Goal: Task Accomplishment & Management: Complete application form

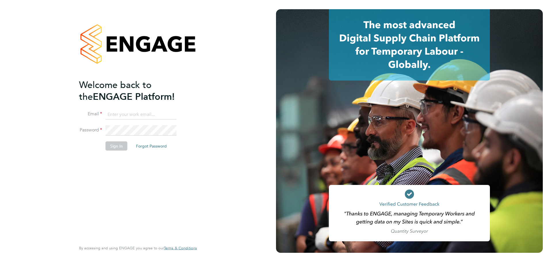
type input "[PERSON_NAME][EMAIL_ADDRESS][DOMAIN_NAME]"
click at [111, 146] on button "Sign In" at bounding box center [116, 145] width 22 height 9
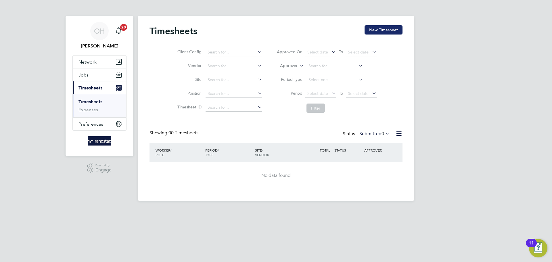
click at [390, 32] on button "New Timesheet" at bounding box center [383, 29] width 38 height 9
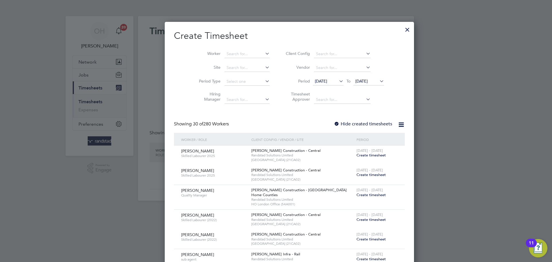
scroll to position [938, 222]
click at [229, 53] on input at bounding box center [246, 54] width 45 height 8
type input "[PERSON_NAME]"
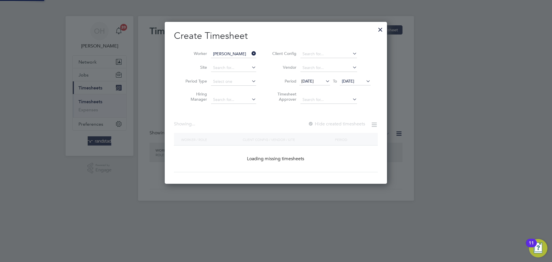
scroll to position [155, 222]
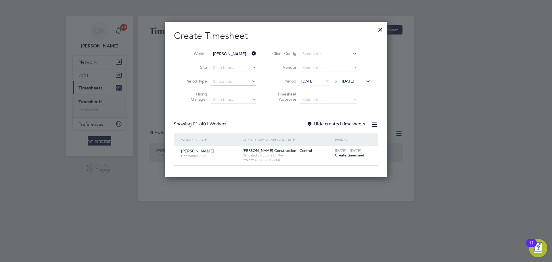
click at [346, 155] on span "Create timesheet" at bounding box center [349, 155] width 29 height 5
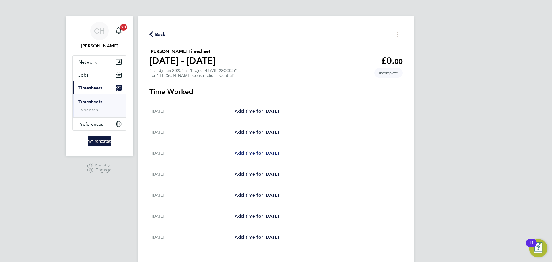
click at [244, 152] on span "Add time for [DATE]" at bounding box center [256, 152] width 44 height 5
select select "30"
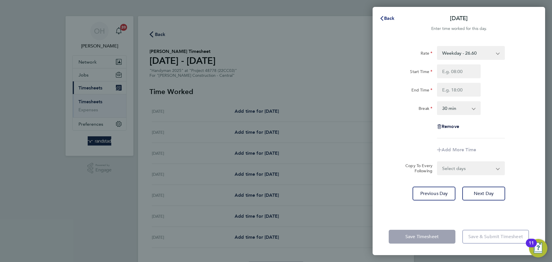
click at [388, 21] on button "Back" at bounding box center [386, 18] width 27 height 11
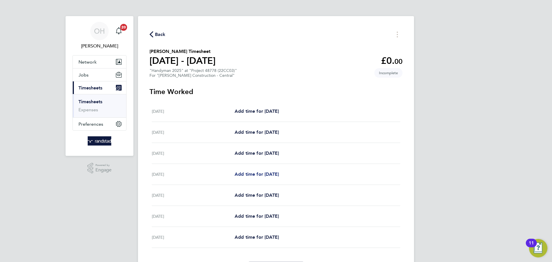
click at [262, 172] on span "Add time for [DATE]" at bounding box center [256, 173] width 44 height 5
select select "30"
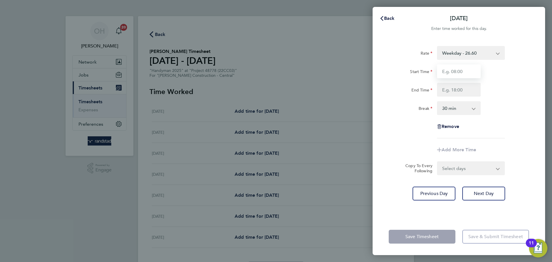
click at [450, 67] on input "Start Time" at bounding box center [459, 71] width 44 height 14
type input "07:30"
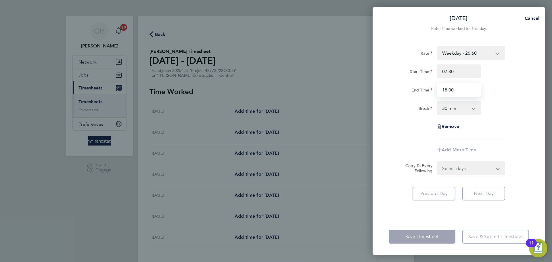
type input "18:00"
click at [535, 84] on div "Rate Weekday - 26.60 Overtime - 38.60 Start Time 07:30 End Time 18:00 Break 0 m…" at bounding box center [458, 128] width 172 height 179
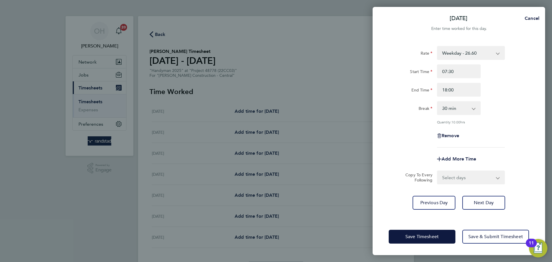
click at [447, 174] on select "Select days Day [DATE] [DATE] [DATE]" at bounding box center [467, 177] width 60 height 13
select select "DAY"
click at [437, 171] on select "Select days Day [DATE] [DATE] [DATE]" at bounding box center [467, 177] width 60 height 13
select select "[DATE]"
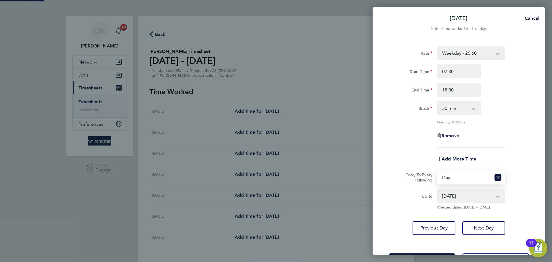
scroll to position [23, 0]
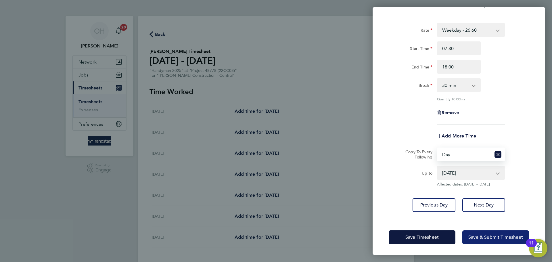
click at [476, 237] on span "Save & Submit Timesheet" at bounding box center [495, 237] width 55 height 6
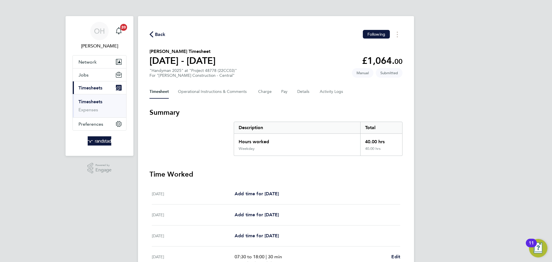
click at [158, 36] on span "Back" at bounding box center [160, 34] width 11 height 7
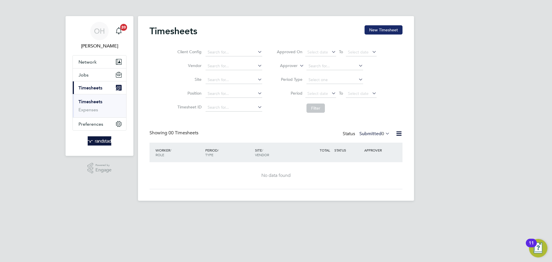
click at [379, 32] on button "New Timesheet" at bounding box center [383, 29] width 38 height 9
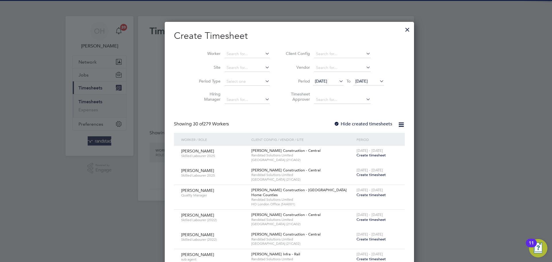
scroll to position [938, 222]
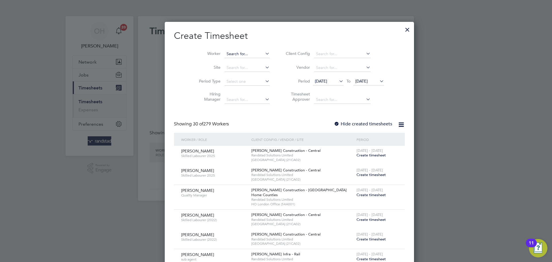
click at [224, 51] on input at bounding box center [246, 54] width 45 height 8
type input "[PERSON_NAME] Oshindele"
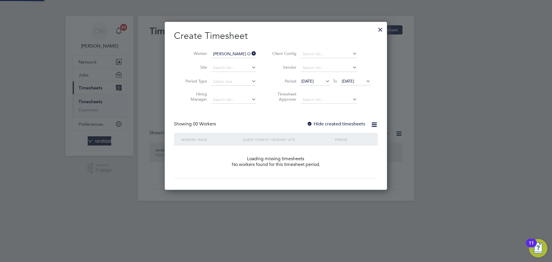
scroll to position [162, 222]
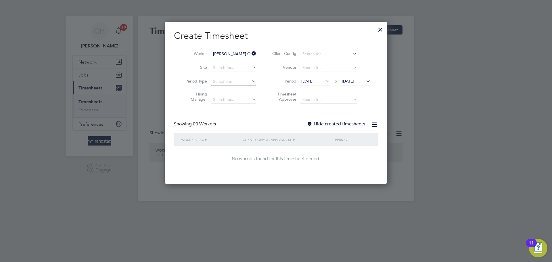
click at [365, 81] on icon at bounding box center [365, 81] width 0 height 8
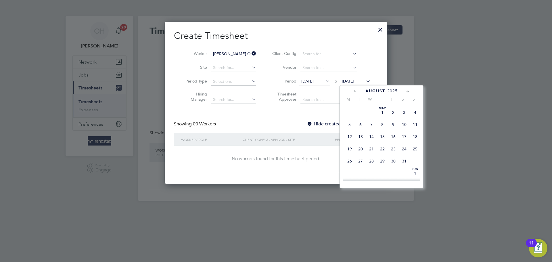
scroll to position [230, 0]
click at [416, 131] on span "31" at bounding box center [414, 125] width 11 height 11
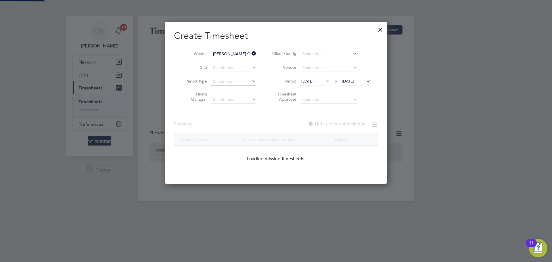
scroll to position [155, 222]
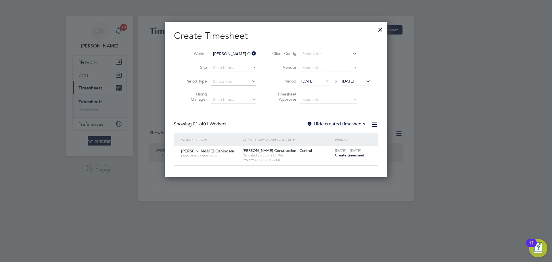
click at [322, 122] on label "Hide created timesheets" at bounding box center [336, 124] width 58 height 6
click at [354, 80] on span "[DATE]" at bounding box center [348, 80] width 12 height 5
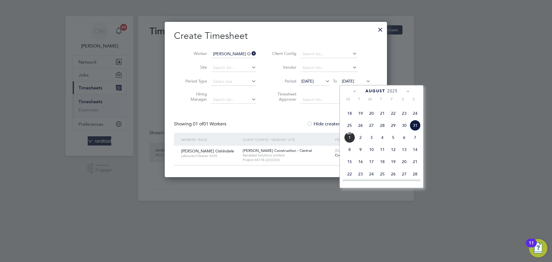
click at [415, 143] on span "7" at bounding box center [414, 137] width 11 height 11
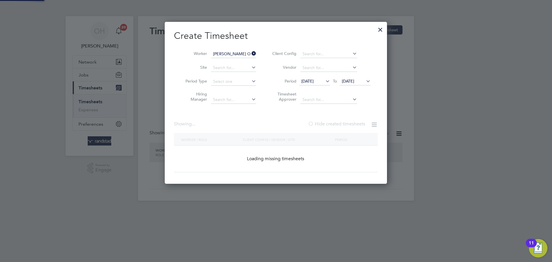
scroll to position [214, 222]
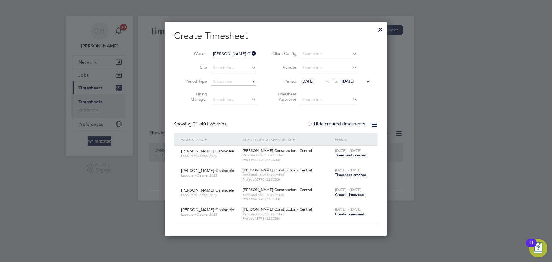
click at [355, 174] on span "Timesheet created" at bounding box center [350, 174] width 31 height 5
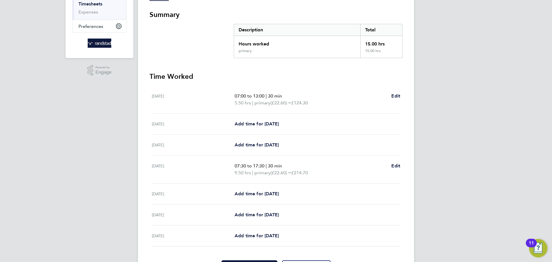
scroll to position [133, 0]
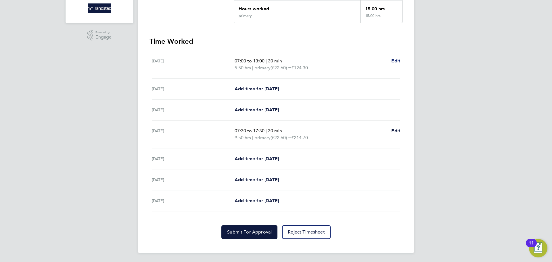
click at [393, 59] on span "Edit" at bounding box center [395, 60] width 9 height 5
select select "30"
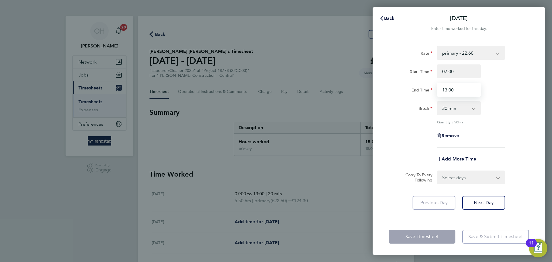
click at [446, 89] on input "13:00" at bounding box center [459, 90] width 44 height 14
type input "18:00"
click at [450, 71] on input "07:00" at bounding box center [459, 71] width 44 height 14
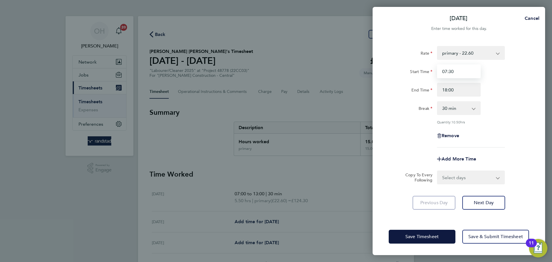
type input "07:30"
click at [484, 113] on div "Break 0 min 15 min 30 min 45 min 60 min 75 min 90 min" at bounding box center [458, 108] width 145 height 14
click at [484, 52] on select "primary - 22.60 Overtime - 33.08 Overtime 2 - 43.24" at bounding box center [467, 53] width 60 height 13
select select "30"
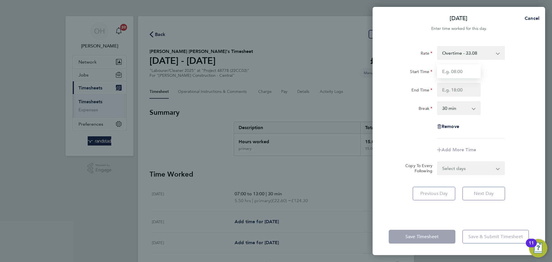
click at [467, 71] on input "Start Time" at bounding box center [459, 71] width 44 height 14
type input "07:30"
type input "18:00"
click at [508, 76] on div "Start Time 07:30" at bounding box center [458, 71] width 145 height 14
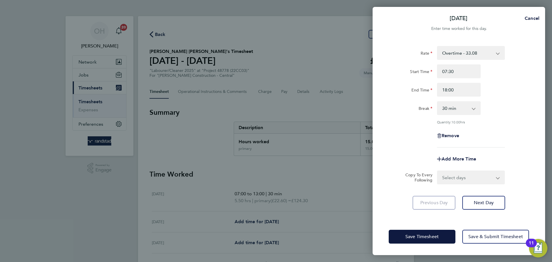
click at [458, 182] on select "Select days Day Weekday (Mon-Fri) [DATE] [DATE] [DATE] [DATE] [DATE] [DATE]" at bounding box center [467, 177] width 60 height 13
select select "DAY"
click at [437, 171] on select "Select days Day Weekday (Mon-Fri) [DATE] [DATE] [DATE] [DATE] [DATE] [DATE]" at bounding box center [467, 177] width 60 height 13
select select "[DATE]"
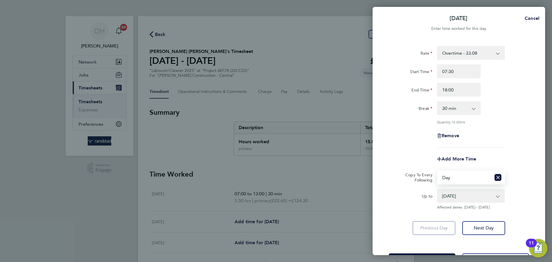
click at [456, 194] on select "[DATE] [DATE] [DATE] [DATE] [DATE] [DATE]" at bounding box center [467, 195] width 60 height 13
click at [512, 128] on div "Rate Overtime - 33.08 primary - 22.60 Overtime 2 - 43.24 Start Time 07:30 End T…" at bounding box center [458, 96] width 140 height 101
click at [498, 172] on button "Reset selection" at bounding box center [497, 177] width 7 height 13
select select "0: null"
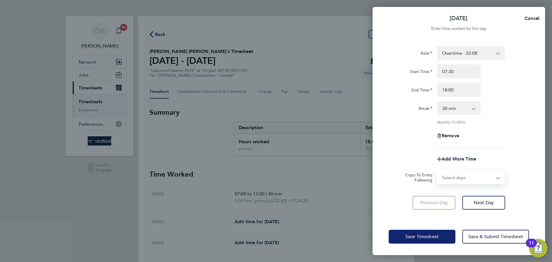
click at [415, 234] on span "Save Timesheet" at bounding box center [421, 237] width 33 height 6
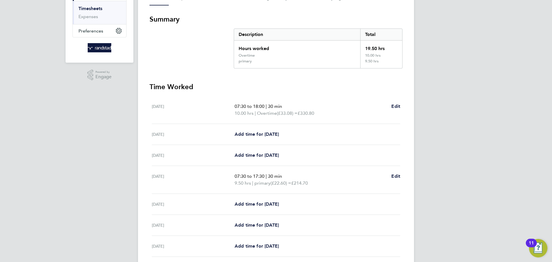
scroll to position [96, 0]
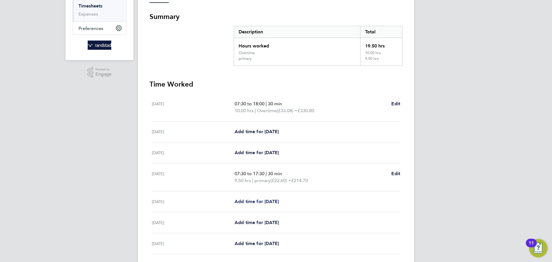
click at [271, 204] on link "Add time for [DATE]" at bounding box center [256, 201] width 44 height 7
select select "30"
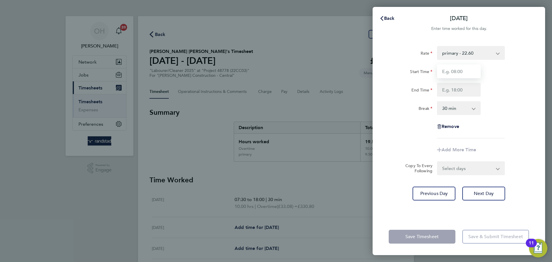
click at [452, 69] on input "Start Time" at bounding box center [459, 71] width 44 height 14
type input "07:30"
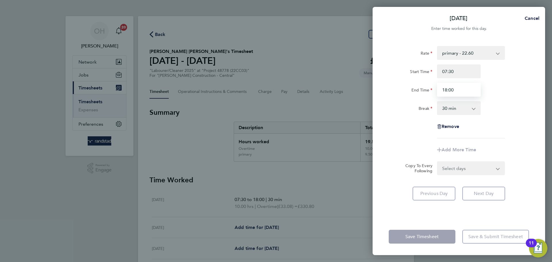
type input "18:00"
click at [491, 85] on div "End Time 18:00" at bounding box center [458, 90] width 145 height 14
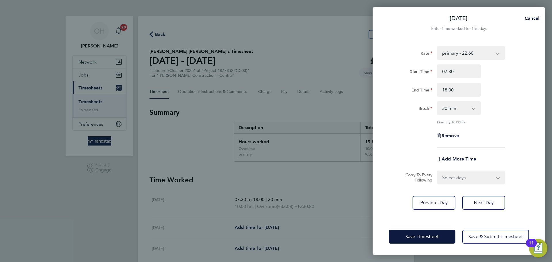
click at [467, 173] on select "Select days Day [DATE] [DATE]" at bounding box center [467, 177] width 60 height 13
select select "DAY"
click at [437, 171] on select "Select days Day [DATE] [DATE]" at bounding box center [467, 177] width 60 height 13
select select "[DATE]"
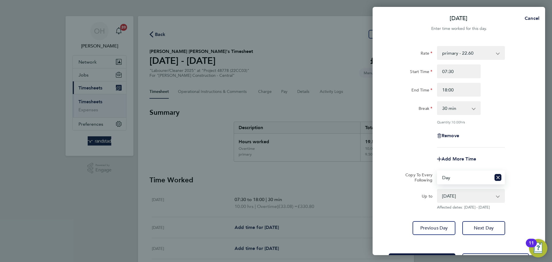
scroll to position [23, 0]
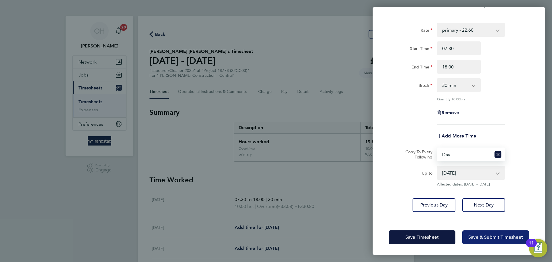
click at [485, 237] on span "Save & Submit Timesheet" at bounding box center [495, 237] width 55 height 6
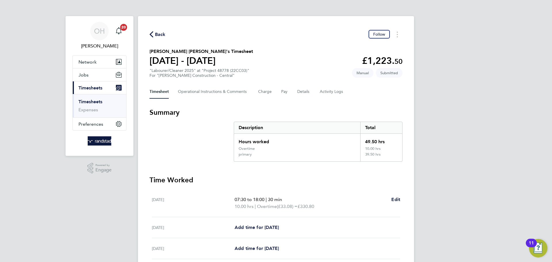
click at [157, 31] on span "Back" at bounding box center [160, 34] width 11 height 7
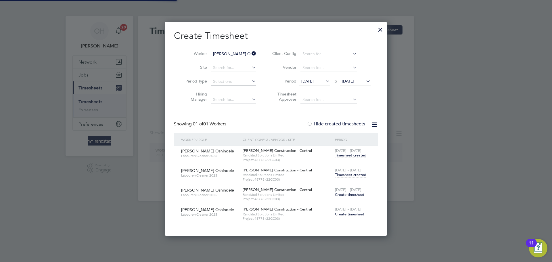
scroll to position [3, 3]
click at [250, 54] on icon at bounding box center [250, 53] width 0 height 8
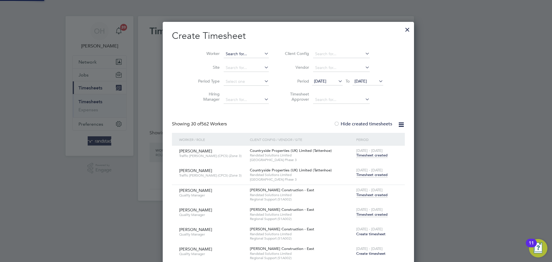
scroll to position [2311, 227]
click at [236, 52] on input at bounding box center [246, 54] width 45 height 8
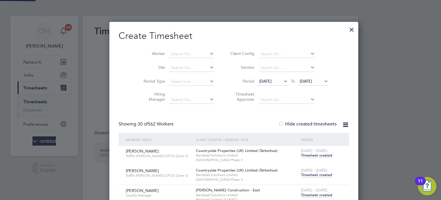
scroll to position [2310, 226]
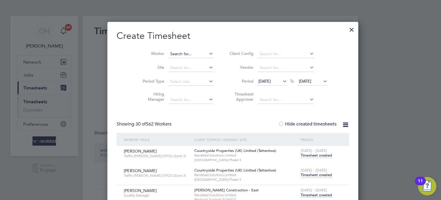
click at [168, 51] on input at bounding box center [190, 54] width 45 height 8
click at [168, 53] on input at bounding box center [190, 54] width 45 height 8
click at [169, 54] on input at bounding box center [190, 54] width 45 height 8
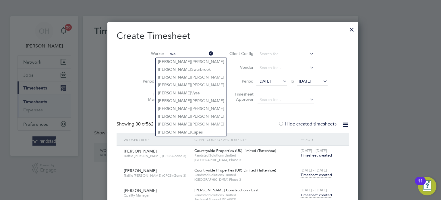
type input "w"
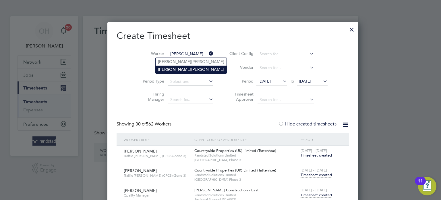
type input "[PERSON_NAME]"
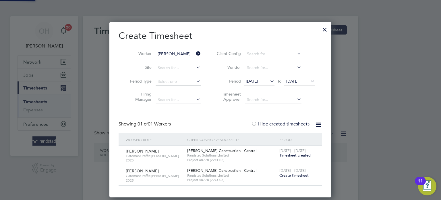
scroll to position [174, 222]
click at [287, 175] on span "Create timesheet" at bounding box center [294, 175] width 29 height 5
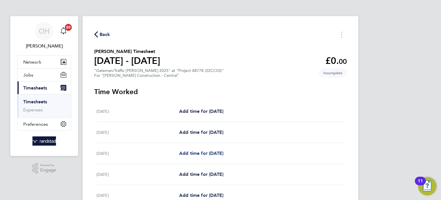
click at [201, 153] on span "Add time for [DATE]" at bounding box center [201, 152] width 44 height 5
select select "30"
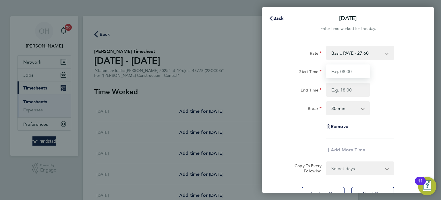
click at [346, 73] on input "Start Time" at bounding box center [348, 71] width 44 height 14
type input "07:30"
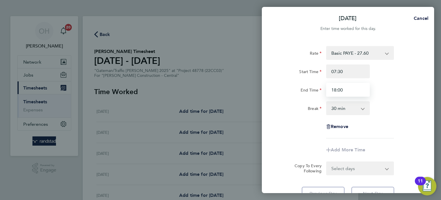
type input "18:00"
click at [404, 115] on div "Rate Basic PAYE - 27.60 Overtime - 40.09 Start Time 07:30 End Time 18:00 Break …" at bounding box center [348, 92] width 140 height 92
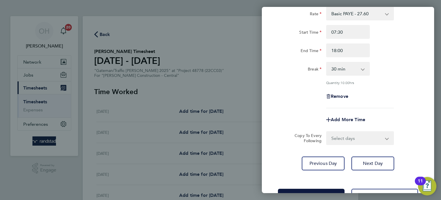
scroll to position [46, 0]
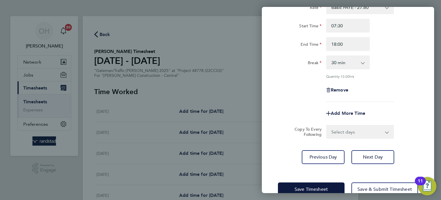
click at [350, 134] on select "Select days Day [DATE] [DATE] [DATE] [DATE]" at bounding box center [357, 131] width 60 height 13
select select "DAY"
click at [327, 125] on select "Select days Day [DATE] [DATE] [DATE] [DATE]" at bounding box center [357, 131] width 60 height 13
select select "[DATE]"
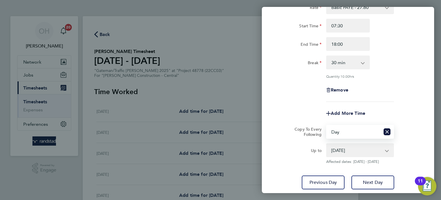
scroll to position [85, 0]
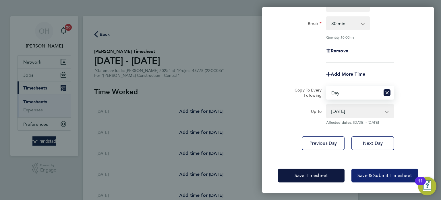
click at [361, 172] on span "Save & Submit Timesheet" at bounding box center [385, 175] width 55 height 6
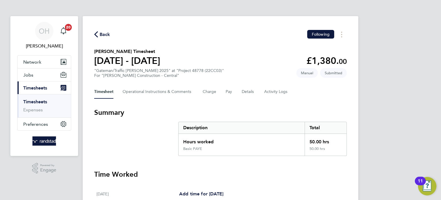
click at [104, 36] on span "Back" at bounding box center [105, 34] width 11 height 7
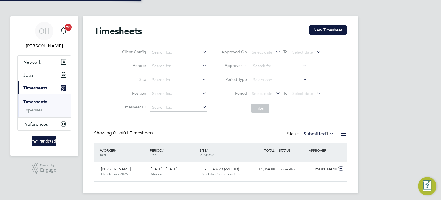
scroll to position [14, 50]
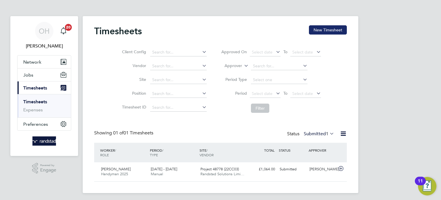
click at [329, 29] on button "New Timesheet" at bounding box center [328, 29] width 38 height 9
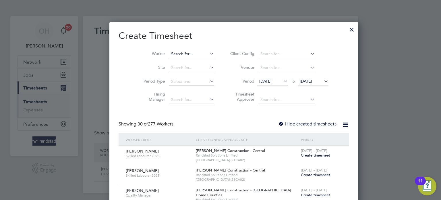
scroll to position [951, 222]
click at [173, 53] on input at bounding box center [191, 54] width 45 height 8
type input "[PERSON_NAME]"
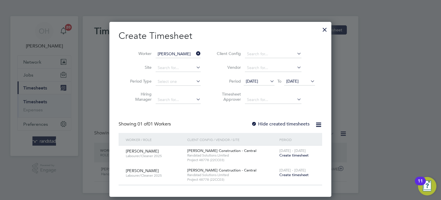
scroll to position [174, 222]
click at [286, 175] on span "Create timesheet" at bounding box center [294, 174] width 29 height 5
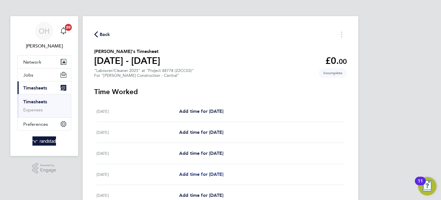
click at [199, 172] on span "Add time for [DATE]" at bounding box center [201, 173] width 44 height 5
select select "30"
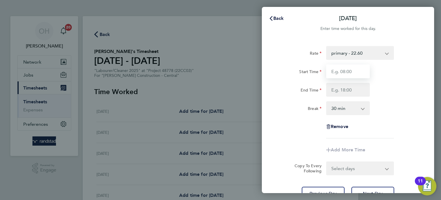
click at [343, 71] on input "Start Time" at bounding box center [348, 71] width 44 height 14
type input "07:30"
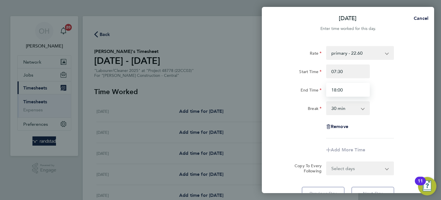
type input "18:00"
click at [403, 88] on div "End Time 18:00" at bounding box center [348, 90] width 145 height 14
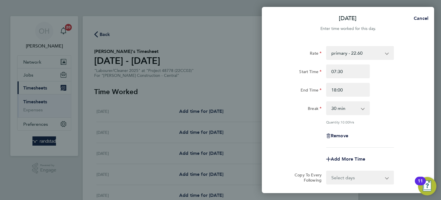
scroll to position [59, 0]
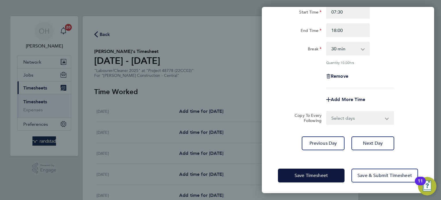
click at [356, 118] on select "Select days Day [DATE] [DATE] [DATE]" at bounding box center [357, 117] width 60 height 13
select select "DAY"
click at [327, 111] on select "Select days Day [DATE] [DATE] [DATE]" at bounding box center [357, 117] width 60 height 13
select select "[DATE]"
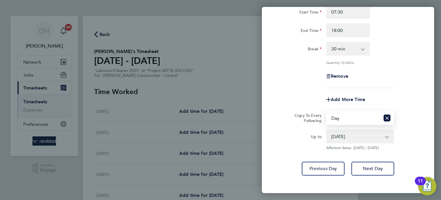
scroll to position [85, 0]
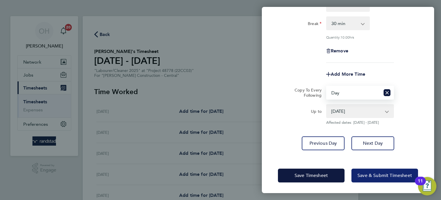
click at [358, 172] on span "Save & Submit Timesheet" at bounding box center [385, 175] width 55 height 6
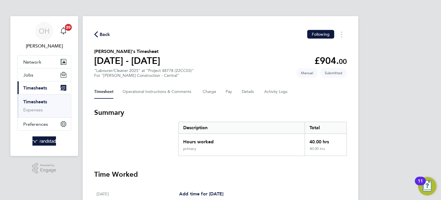
click at [100, 36] on span "Back" at bounding box center [105, 34] width 11 height 7
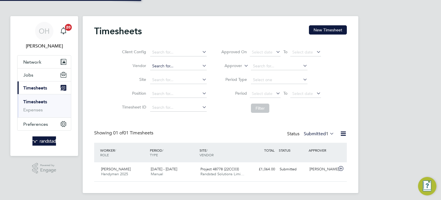
scroll to position [14, 50]
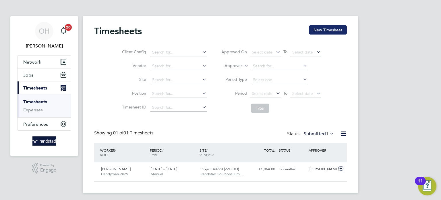
click at [315, 28] on button "New Timesheet" at bounding box center [328, 29] width 38 height 9
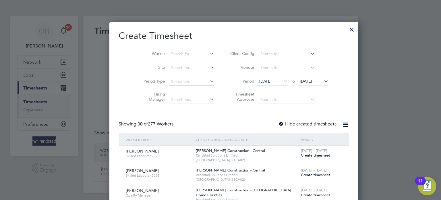
scroll to position [951, 222]
click at [169, 51] on input at bounding box center [191, 54] width 45 height 8
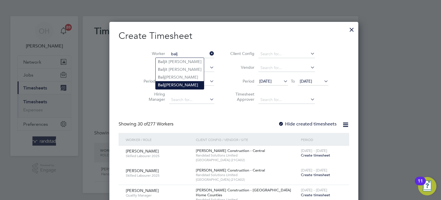
click at [176, 83] on li "Balj [PERSON_NAME]" at bounding box center [180, 85] width 48 height 8
type input "[PERSON_NAME]"
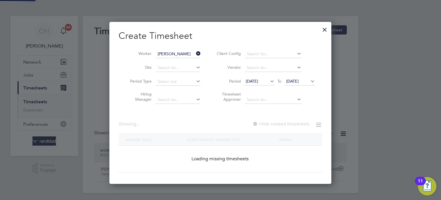
scroll to position [155, 222]
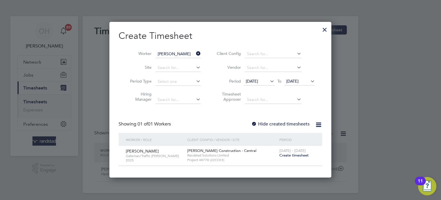
click at [292, 153] on span "Create timesheet" at bounding box center [294, 155] width 29 height 5
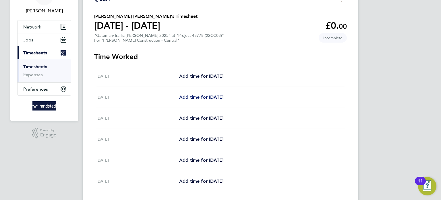
scroll to position [16, 0]
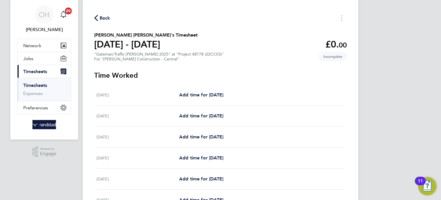
click at [101, 15] on span "Back" at bounding box center [105, 18] width 11 height 7
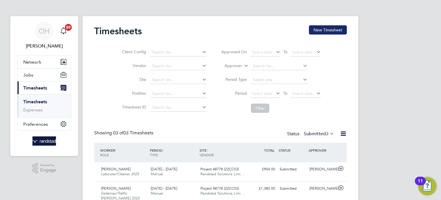
click at [331, 32] on button "New Timesheet" at bounding box center [328, 29] width 38 height 9
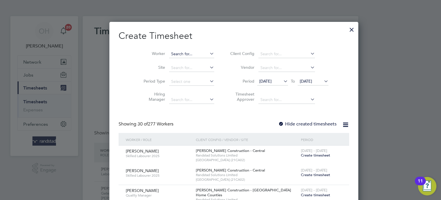
scroll to position [951, 222]
click at [169, 56] on input at bounding box center [191, 54] width 45 height 8
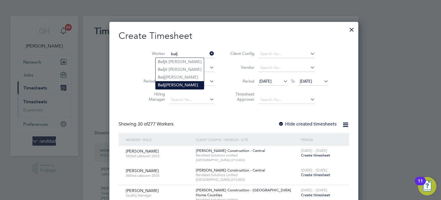
type input "[PERSON_NAME]"
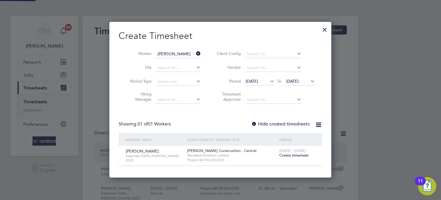
scroll to position [155, 222]
click at [292, 156] on span "Create timesheet" at bounding box center [294, 155] width 29 height 5
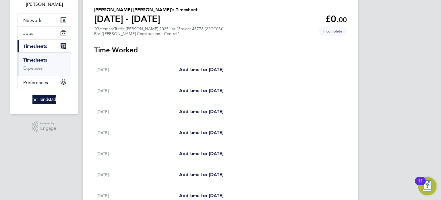
scroll to position [42, 0]
click at [218, 134] on link "Add time for [DATE]" at bounding box center [201, 131] width 44 height 7
select select "30"
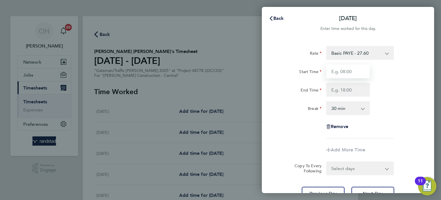
click at [342, 72] on input "Start Time" at bounding box center [348, 71] width 44 height 14
type input "07:30"
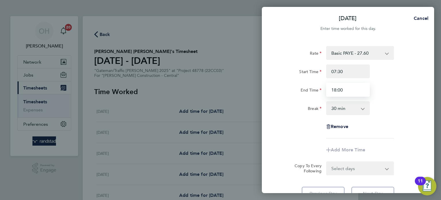
type input "18:00"
click at [380, 90] on div "End Time 18:00" at bounding box center [348, 90] width 145 height 14
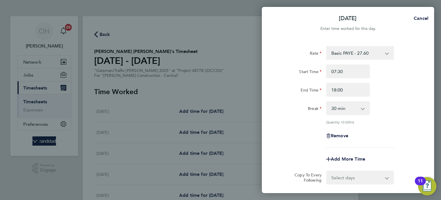
click at [365, 172] on select "Select days Day [DATE] [DATE] [DATE]" at bounding box center [357, 177] width 60 height 13
select select "DAY"
click at [327, 171] on select "Select days Day [DATE] [DATE] [DATE]" at bounding box center [357, 177] width 60 height 13
select select "[DATE]"
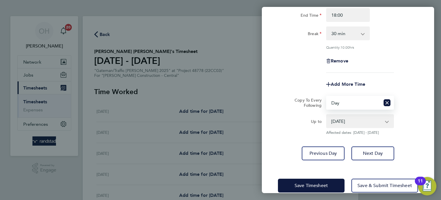
scroll to position [85, 0]
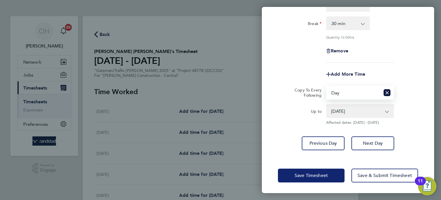
click at [309, 180] on button "Save Timesheet" at bounding box center [311, 175] width 67 height 14
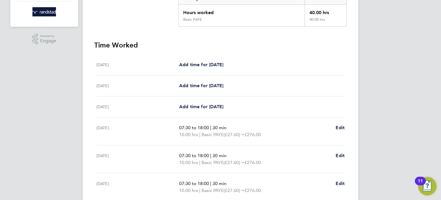
scroll to position [130, 0]
click at [213, 65] on span "Add time for [DATE]" at bounding box center [201, 63] width 44 height 5
select select "30"
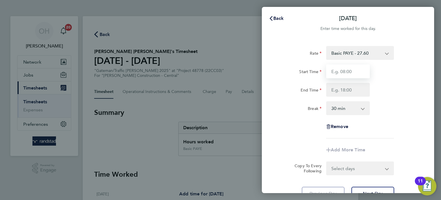
click at [346, 68] on input "Start Time" at bounding box center [348, 71] width 44 height 14
type input "07:30"
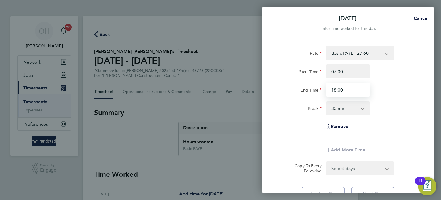
type input "18:00"
click at [369, 52] on select "Basic PAYE - 27.60 Overtime - 40.09" at bounding box center [357, 53] width 60 height 13
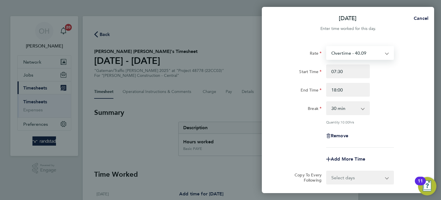
select select "30"
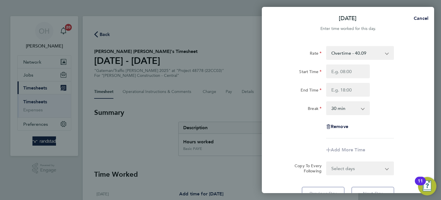
scroll to position [51, 0]
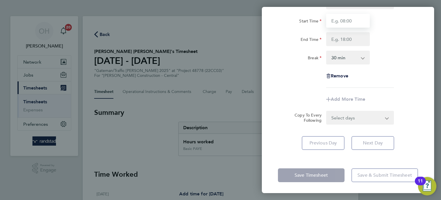
click at [344, 21] on input "Start Time" at bounding box center [348, 21] width 44 height 14
type input "07:30"
click at [399, 60] on div "Break 0 min 15 min 30 min 45 min 60 min 75 min 90 min" at bounding box center [348, 58] width 145 height 14
type input "18:00"
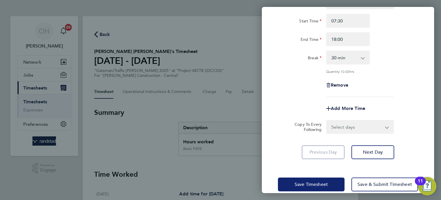
click at [312, 180] on button "Save Timesheet" at bounding box center [311, 184] width 67 height 14
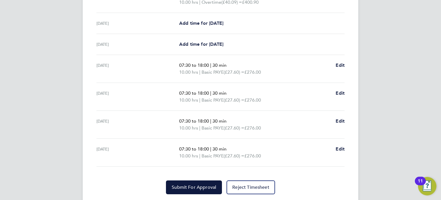
scroll to position [220, 0]
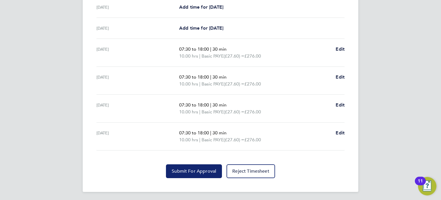
click at [183, 169] on span "Submit For Approval" at bounding box center [194, 171] width 45 height 6
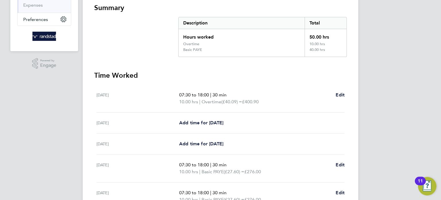
scroll to position [0, 0]
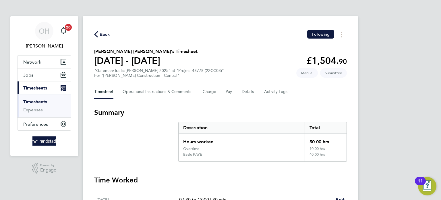
click at [104, 38] on span "Back" at bounding box center [105, 34] width 11 height 7
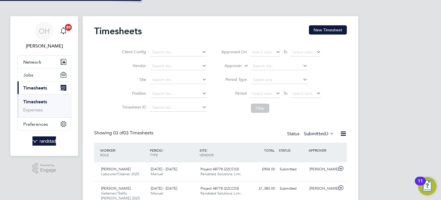
scroll to position [14, 50]
click at [343, 31] on button "New Timesheet" at bounding box center [328, 29] width 38 height 9
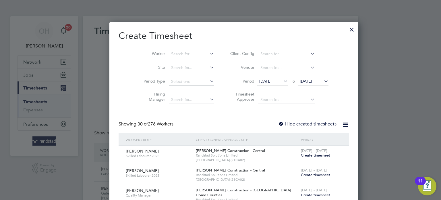
scroll to position [951, 222]
click at [172, 57] on input at bounding box center [191, 54] width 45 height 8
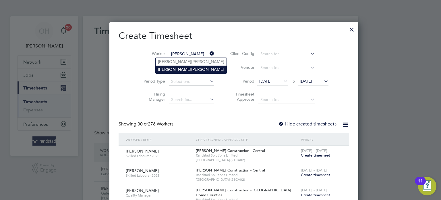
click at [166, 69] on b "[PERSON_NAME]" at bounding box center [174, 69] width 33 height 5
type input "[PERSON_NAME]"
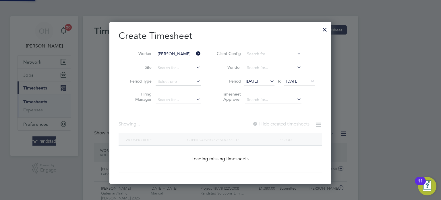
scroll to position [162, 222]
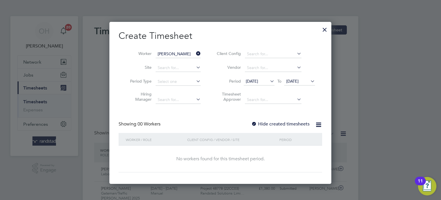
click at [293, 124] on label "Hide created timesheets" at bounding box center [280, 124] width 58 height 6
click at [309, 79] on icon at bounding box center [309, 81] width 0 height 8
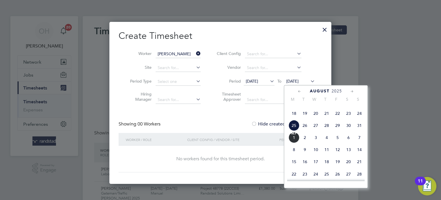
click at [362, 143] on span "7" at bounding box center [359, 137] width 11 height 11
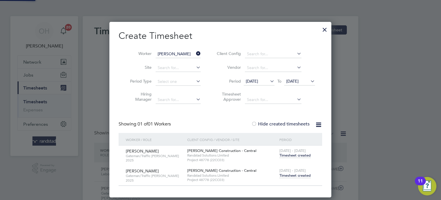
scroll to position [3, 3]
click at [325, 31] on div at bounding box center [325, 28] width 10 height 10
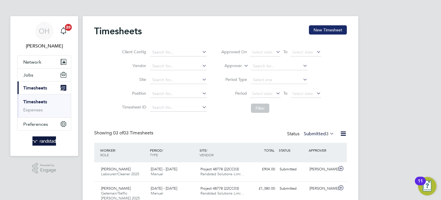
click at [330, 26] on button "New Timesheet" at bounding box center [328, 29] width 38 height 9
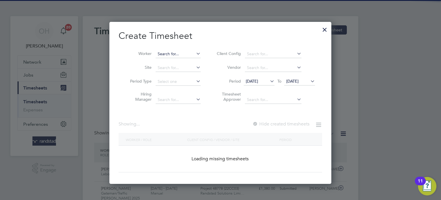
scroll to position [946, 222]
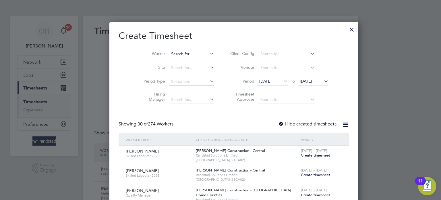
click at [172, 53] on input at bounding box center [191, 54] width 45 height 8
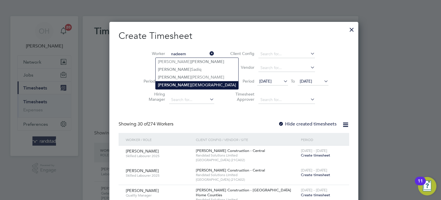
click at [165, 82] on b "[PERSON_NAME]" at bounding box center [174, 84] width 33 height 5
type input "[PERSON_NAME]"
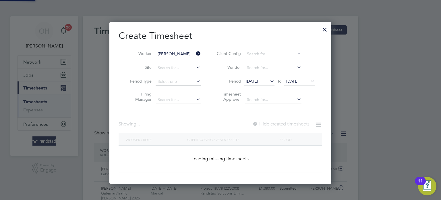
scroll to position [155, 222]
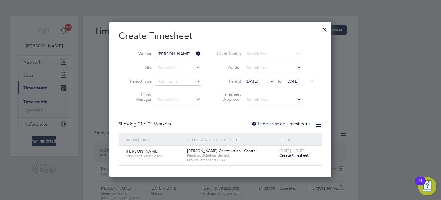
click at [298, 153] on span "Create timesheet" at bounding box center [294, 155] width 29 height 5
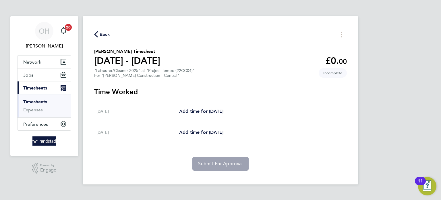
click at [106, 34] on span "Back" at bounding box center [105, 34] width 11 height 7
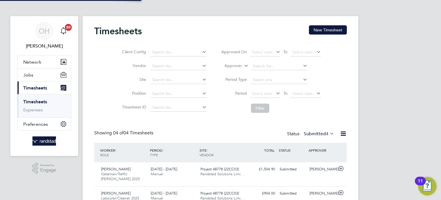
scroll to position [19, 50]
click at [31, 76] on span "Jobs" at bounding box center [28, 74] width 10 height 5
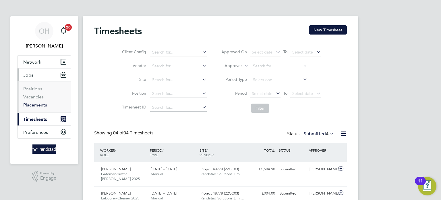
click at [35, 105] on link "Placements" at bounding box center [35, 104] width 24 height 5
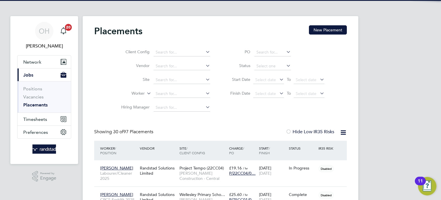
scroll to position [5, 27]
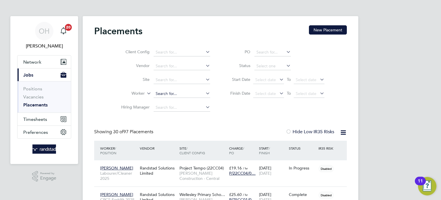
click at [165, 94] on input at bounding box center [182, 94] width 57 height 8
type input "nadeem"
click at [168, 99] on li "Loading data" at bounding box center [182, 100] width 57 height 7
click at [164, 90] on input at bounding box center [182, 94] width 57 height 8
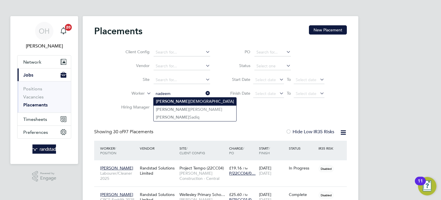
click at [165, 100] on b "[PERSON_NAME]" at bounding box center [172, 101] width 33 height 5
type input "[PERSON_NAME]"
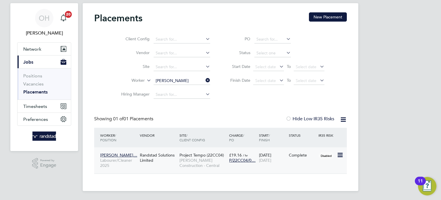
click at [302, 165] on div "[PERSON_NAME]… Labourer/Cleaner 2025 Randstad Solutions Limited Project Tempo (…" at bounding box center [220, 160] width 253 height 26
click at [306, 161] on div "[PERSON_NAME]… Labourer/Cleaner 2025 Randstad Solutions Limited Project Tempo (…" at bounding box center [220, 160] width 253 height 26
click at [338, 153] on icon at bounding box center [340, 154] width 6 height 7
click at [289, 162] on div "[PERSON_NAME]… Labourer/Cleaner 2025 Randstad Solutions Limited Project Tempo (…" at bounding box center [220, 160] width 253 height 26
click at [262, 152] on div "[DATE] [DATE]" at bounding box center [273, 157] width 30 height 16
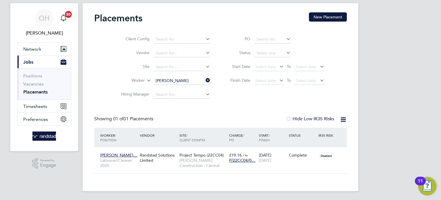
click at [205, 81] on icon at bounding box center [205, 80] width 0 height 8
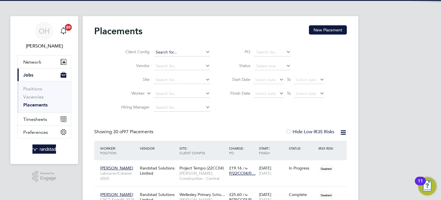
scroll to position [22, 50]
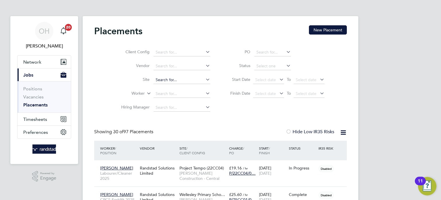
click at [162, 81] on input at bounding box center [182, 80] width 57 height 8
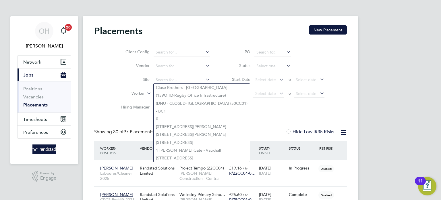
click at [122, 82] on label "Site" at bounding box center [133, 79] width 33 height 5
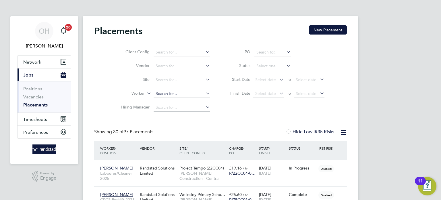
click at [169, 92] on input at bounding box center [182, 94] width 57 height 8
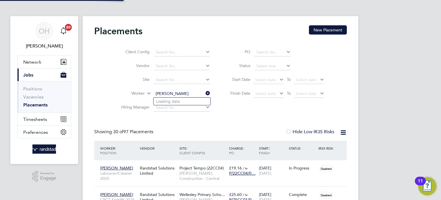
type input "[PERSON_NAME]"
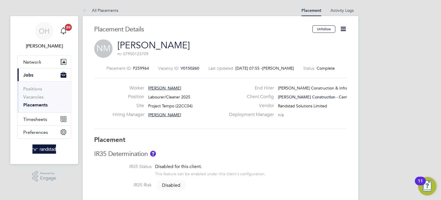
click at [342, 29] on icon at bounding box center [343, 28] width 7 height 7
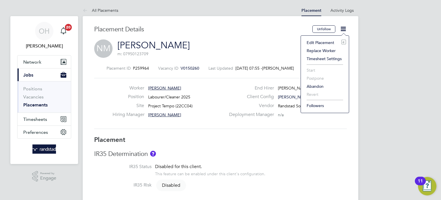
click at [322, 43] on li "Edit Placement e" at bounding box center [325, 42] width 42 height 8
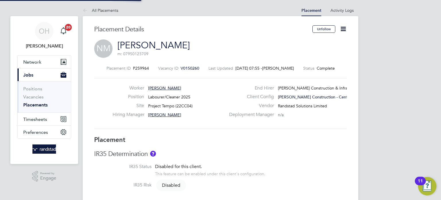
type input "Rafal Lasicki"
type input "[DATE]"
type input "08:00"
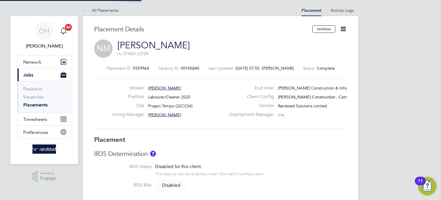
type input "18:00"
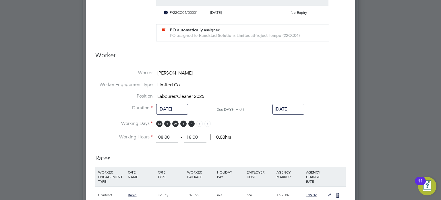
click at [291, 108] on input "[DATE]" at bounding box center [289, 109] width 32 height 11
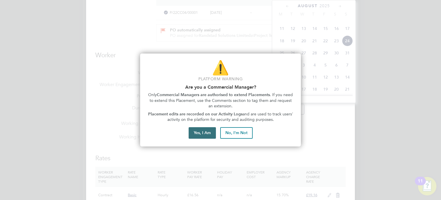
click at [204, 130] on button "Yes, I Am" at bounding box center [202, 132] width 27 height 11
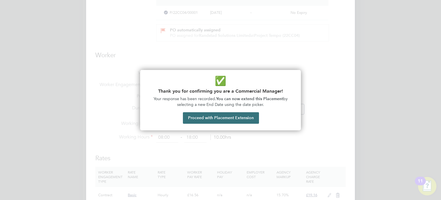
click at [210, 118] on button "Proceed with Placement Extension" at bounding box center [221, 117] width 76 height 11
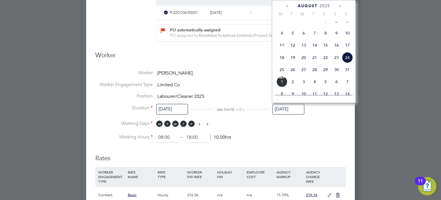
click at [336, 7] on div "August 2025" at bounding box center [314, 5] width 78 height 5
click at [342, 6] on icon at bounding box center [340, 6] width 5 height 6
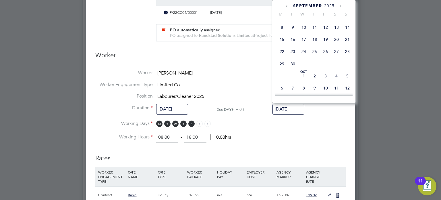
click at [348, 57] on span "28" at bounding box center [347, 51] width 11 height 11
type input "[DATE]"
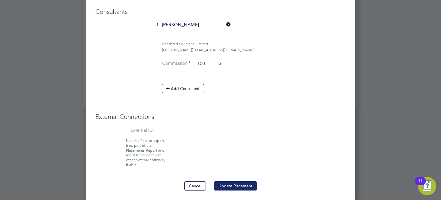
click at [234, 182] on button "Update Placement" at bounding box center [235, 185] width 43 height 9
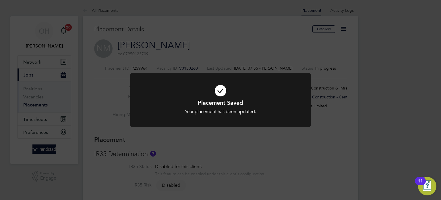
click at [203, 61] on div "Placement Saved Your placement has been updated. Cancel Okay" at bounding box center [220, 100] width 441 height 200
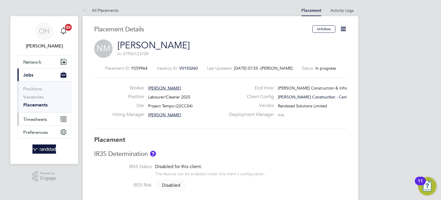
click at [32, 115] on button "Timesheets" at bounding box center [44, 119] width 53 height 13
click at [30, 118] on span "Timesheets" at bounding box center [35, 118] width 24 height 5
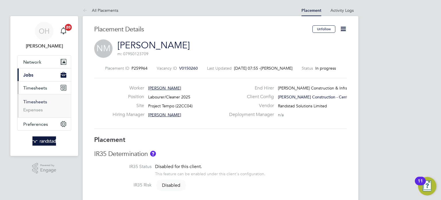
click at [35, 101] on link "Timesheets" at bounding box center [35, 101] width 24 height 5
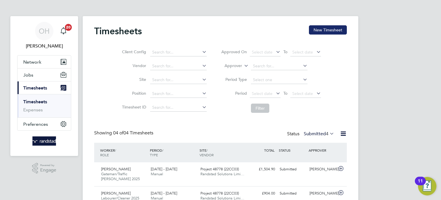
click at [324, 31] on button "New Timesheet" at bounding box center [328, 29] width 38 height 9
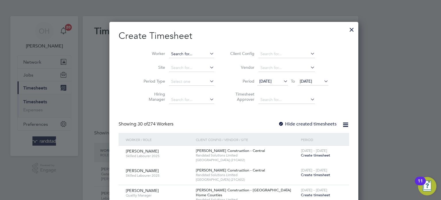
click at [183, 51] on input at bounding box center [191, 54] width 45 height 8
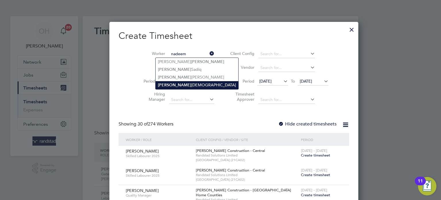
click at [180, 81] on li "Nadeem Muhammad" at bounding box center [197, 85] width 83 height 8
type input "[PERSON_NAME]"
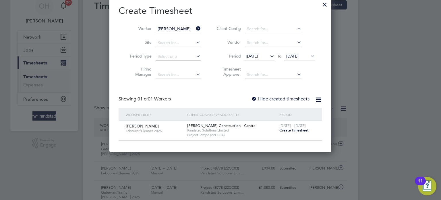
click at [290, 129] on span "Create timesheet" at bounding box center [294, 130] width 29 height 5
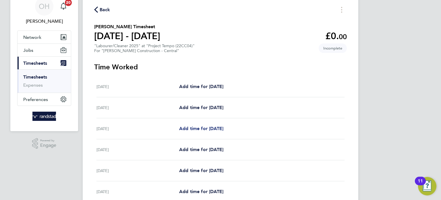
click at [199, 130] on span "Add time for [DATE]" at bounding box center [201, 128] width 44 height 5
select select "30"
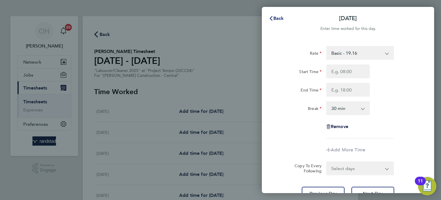
click at [271, 20] on icon "button" at bounding box center [271, 18] width 5 height 5
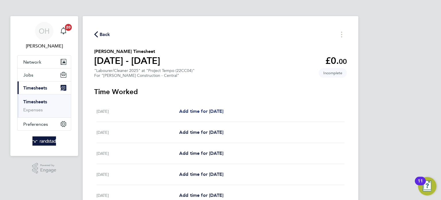
click at [218, 109] on span "Add time for [DATE]" at bounding box center [201, 110] width 44 height 5
select select "30"
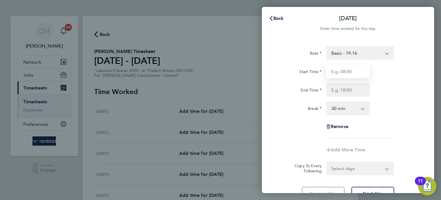
click at [354, 73] on input "Start Time" at bounding box center [348, 71] width 44 height 14
type input "07:30"
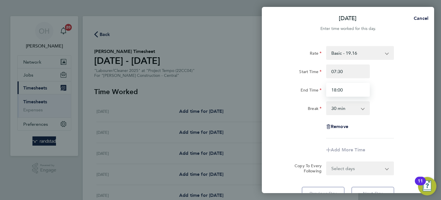
type input "18:00"
click at [408, 129] on div "Remove" at bounding box center [348, 127] width 145 height 14
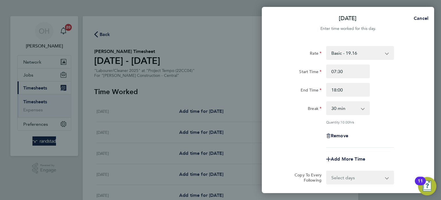
scroll to position [59, 0]
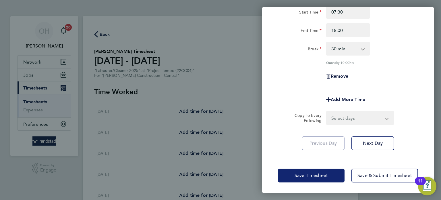
click at [318, 174] on span "Save Timesheet" at bounding box center [311, 175] width 33 height 6
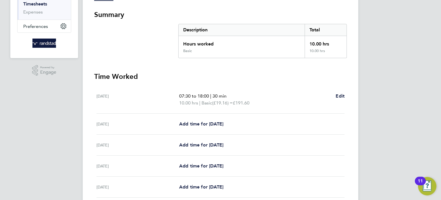
scroll to position [102, 0]
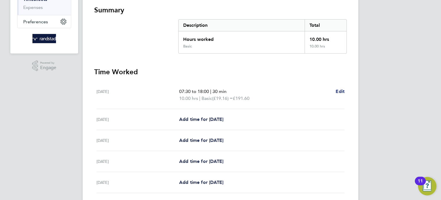
click at [338, 89] on span "Edit" at bounding box center [340, 90] width 9 height 5
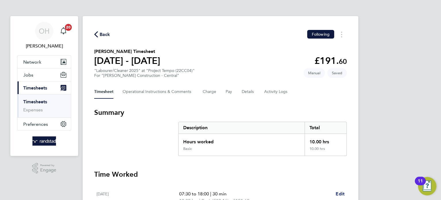
select select "30"
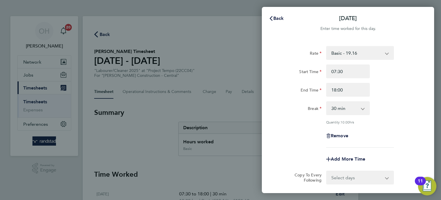
click at [345, 57] on select "Basic - 19.16 Overtime - 27.44 Overtime 2 - 35.72" at bounding box center [357, 53] width 60 height 13
select select "30"
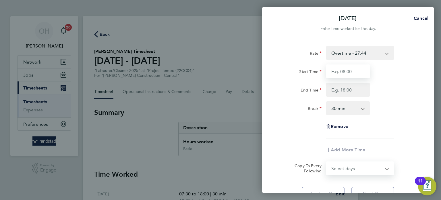
click at [343, 72] on input "Start Time" at bounding box center [348, 71] width 44 height 14
type input "07:30"
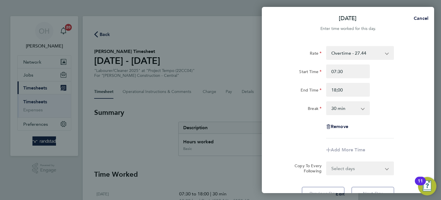
click at [387, 77] on div "Start Time 07:30" at bounding box center [348, 71] width 145 height 14
type input "18:00"
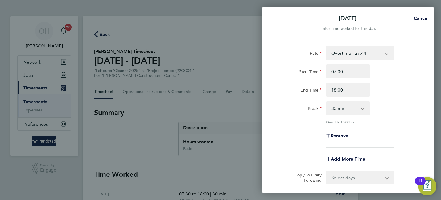
scroll to position [59, 0]
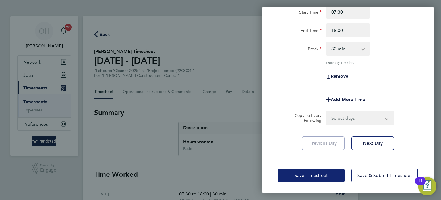
click at [325, 177] on span "Save Timesheet" at bounding box center [311, 175] width 33 height 6
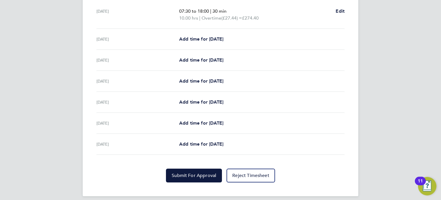
scroll to position [187, 0]
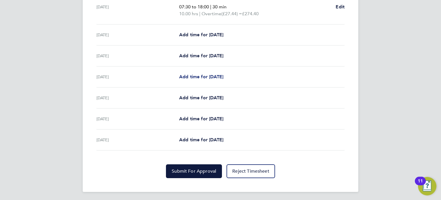
click at [210, 77] on span "Add time for [DATE]" at bounding box center [201, 76] width 44 height 5
select select "30"
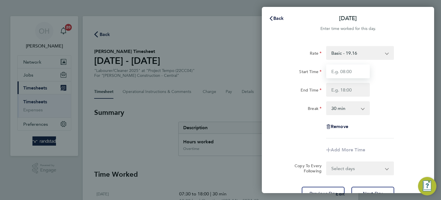
click at [345, 73] on input "Start Time" at bounding box center [348, 71] width 44 height 14
type input "07:30"
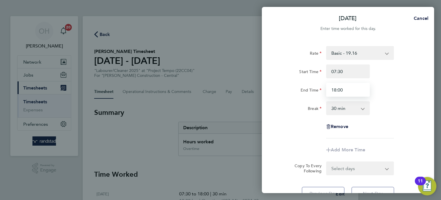
type input "18:00"
click at [395, 92] on div "End Time 18:00" at bounding box center [348, 90] width 145 height 14
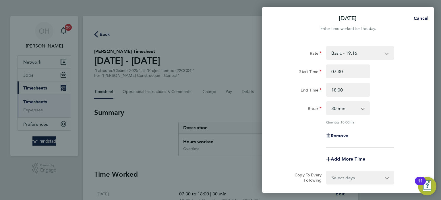
scroll to position [59, 0]
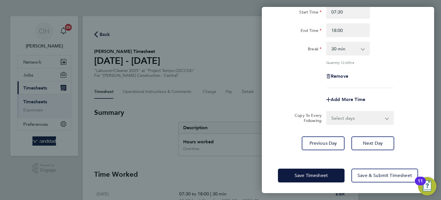
click at [367, 113] on select "Select days Day [DATE] [DATE] [DATE]" at bounding box center [357, 117] width 60 height 13
select select "DAY"
click at [327, 111] on select "Select days Day [DATE] [DATE] [DATE]" at bounding box center [357, 117] width 60 height 13
select select "[DATE]"
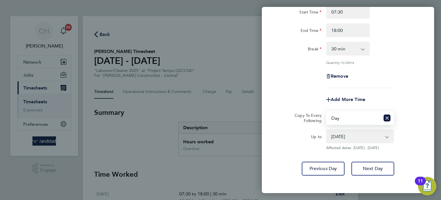
scroll to position [85, 0]
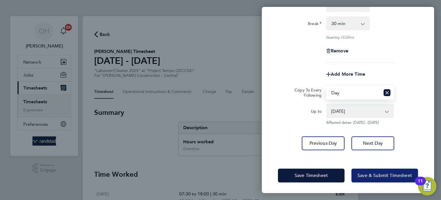
click at [360, 172] on span "Save & Submit Timesheet" at bounding box center [385, 175] width 55 height 6
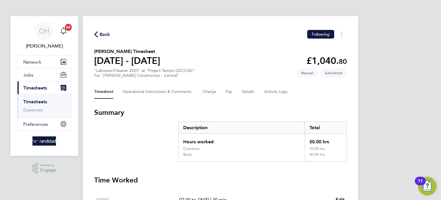
click at [98, 32] on span "Back" at bounding box center [102, 33] width 16 height 5
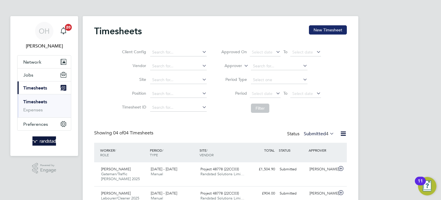
click at [336, 30] on button "New Timesheet" at bounding box center [328, 29] width 38 height 9
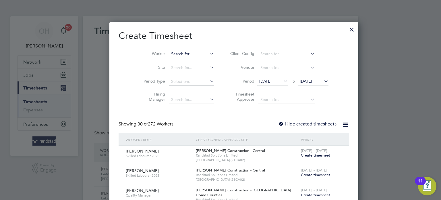
scroll to position [946, 222]
click at [189, 54] on input at bounding box center [191, 54] width 45 height 8
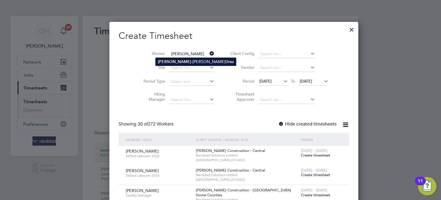
click at [226, 62] on b "Ursu" at bounding box center [230, 61] width 8 height 5
type input "[PERSON_NAME]"
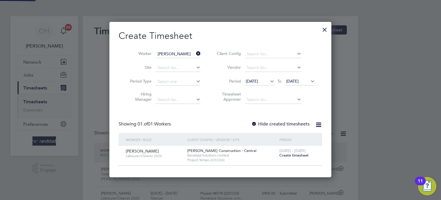
scroll to position [3, 3]
click at [292, 154] on span "Create timesheet" at bounding box center [294, 155] width 29 height 5
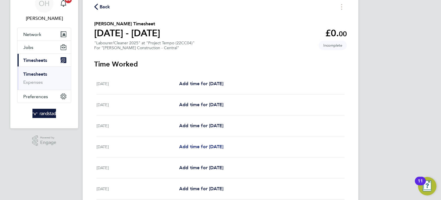
click at [203, 148] on span "Add time for [DATE]" at bounding box center [201, 146] width 44 height 5
select select "30"
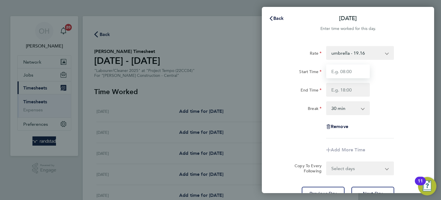
click at [349, 70] on input "Start Time" at bounding box center [348, 71] width 44 height 14
type input "07:30"
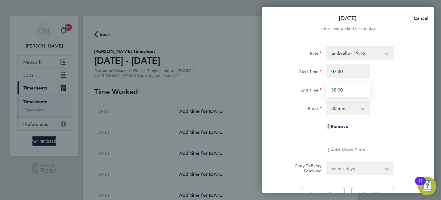
type input "18:00"
click at [426, 94] on div "Rate umbrella - 19.16 Start Time 07:30 End Time 18:00 Break 0 min 15 min 30 min…" at bounding box center [348, 123] width 172 height 168
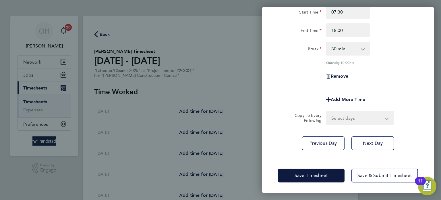
click at [364, 120] on select "Select days Day [DATE] [DATE] [DATE]" at bounding box center [357, 117] width 60 height 13
select select "DAY"
click at [327, 111] on select "Select days Day [DATE] [DATE] [DATE]" at bounding box center [357, 117] width 60 height 13
select select "[DATE]"
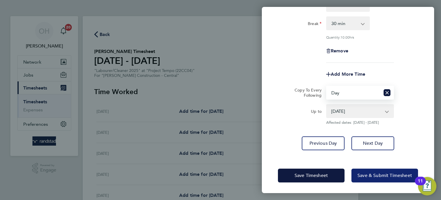
click at [358, 170] on button "Save & Submit Timesheet" at bounding box center [385, 175] width 67 height 14
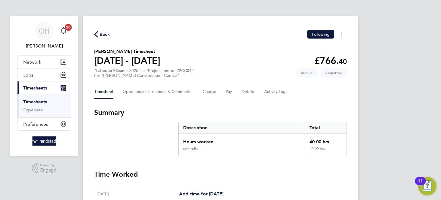
click at [100, 36] on span "Back" at bounding box center [105, 34] width 11 height 7
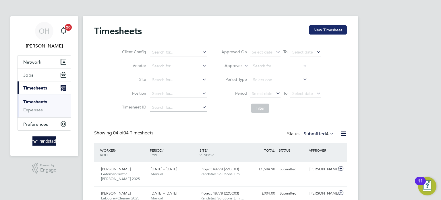
click at [337, 31] on button "New Timesheet" at bounding box center [328, 29] width 38 height 9
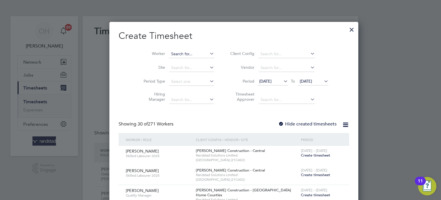
click at [169, 52] on input at bounding box center [191, 54] width 45 height 8
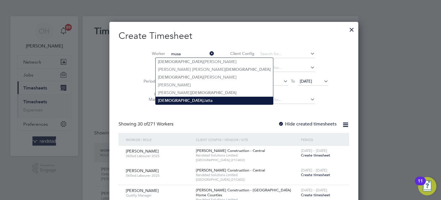
click at [170, 99] on li "Musa Jatta" at bounding box center [214, 101] width 117 height 8
type input "[PERSON_NAME]"
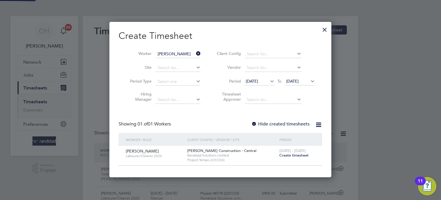
scroll to position [155, 222]
click at [287, 156] on span "Create timesheet" at bounding box center [294, 155] width 29 height 5
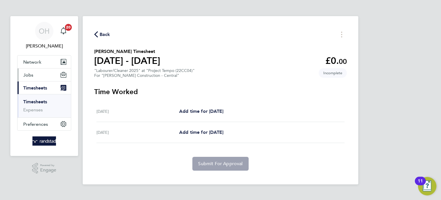
click at [32, 75] on span "Jobs" at bounding box center [28, 74] width 10 height 5
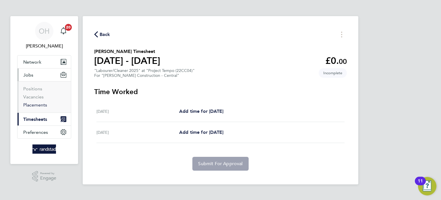
click at [32, 104] on link "Placements" at bounding box center [35, 104] width 24 height 5
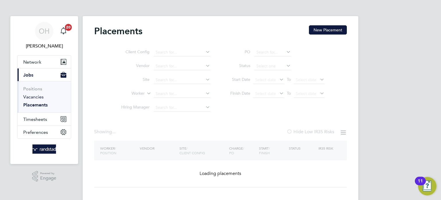
click at [32, 95] on link "Vacancies" at bounding box center [33, 96] width 20 height 5
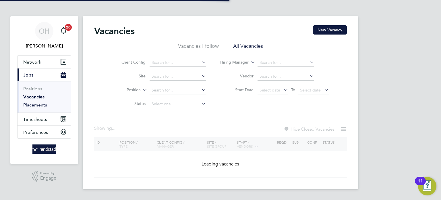
click at [32, 105] on link "Placements" at bounding box center [35, 104] width 24 height 5
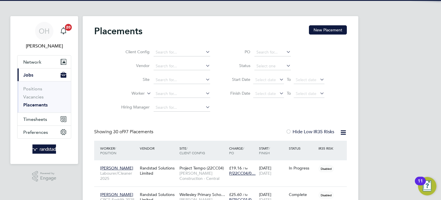
scroll to position [22, 50]
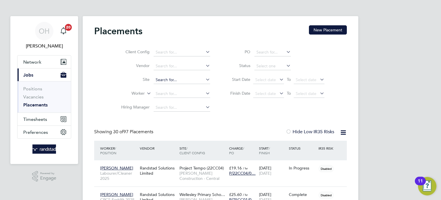
click at [165, 80] on input at bounding box center [182, 80] width 57 height 8
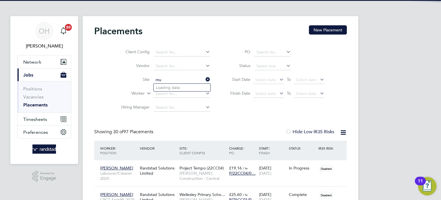
type input "m"
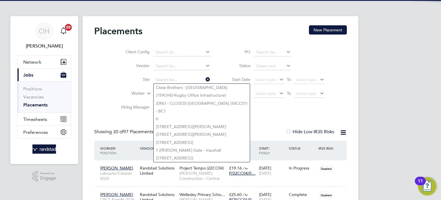
click at [137, 81] on label "Site" at bounding box center [133, 79] width 33 height 5
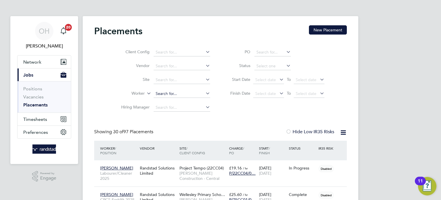
click at [157, 92] on input at bounding box center [182, 94] width 57 height 8
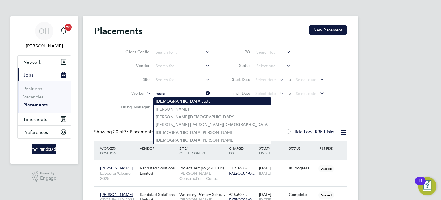
click at [171, 101] on li "Musa Jatta" at bounding box center [212, 101] width 117 height 8
type input "[PERSON_NAME]"
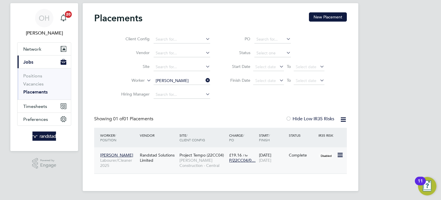
click at [238, 165] on div "Musa Jatta Labourer/Cleaner 2025 Randstad Solutions Limited Project Tempo (22CC…" at bounding box center [220, 160] width 253 height 26
click at [206, 157] on span "[PERSON_NAME] Construction - Central" at bounding box center [203, 162] width 47 height 10
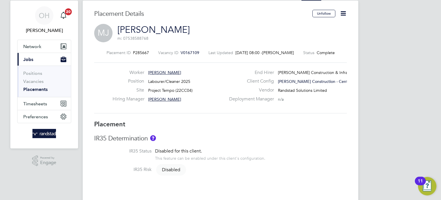
click at [344, 13] on icon at bounding box center [343, 13] width 7 height 7
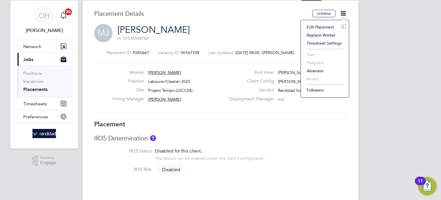
click at [324, 26] on li "Edit Placement e" at bounding box center [325, 27] width 42 height 8
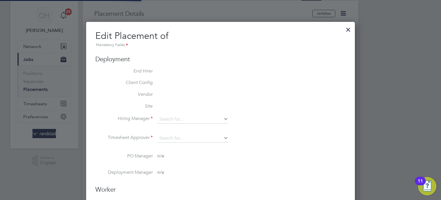
type input "Rafal Lasicki"
type input "[DATE]"
type input "08:00"
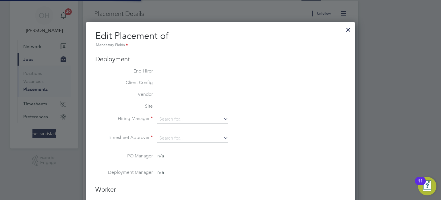
type input "18:00"
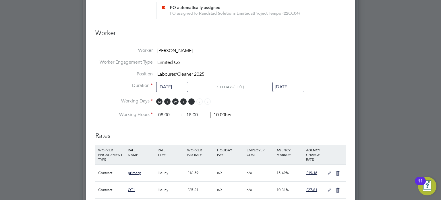
click at [282, 84] on input "[DATE]" at bounding box center [289, 87] width 32 height 11
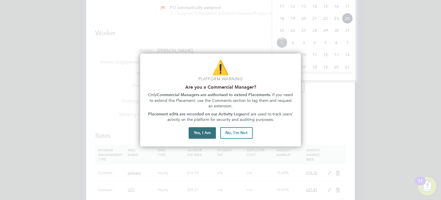
click at [203, 136] on button "Yes, I Am" at bounding box center [202, 132] width 27 height 11
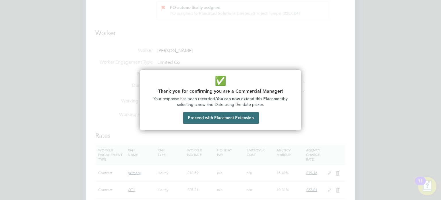
click at [200, 116] on button "Proceed with Placement Extension" at bounding box center [221, 117] width 76 height 11
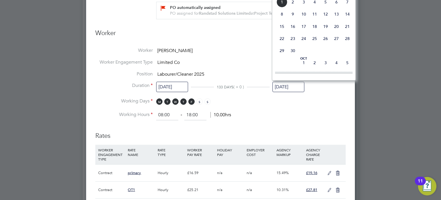
click at [345, 44] on span "28" at bounding box center [347, 38] width 11 height 11
type input "[DATE]"
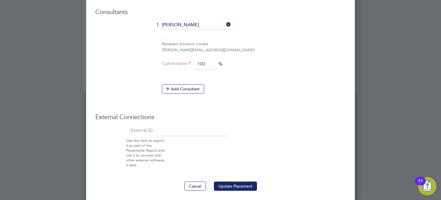
click at [233, 183] on button "Update Placement" at bounding box center [235, 185] width 43 height 9
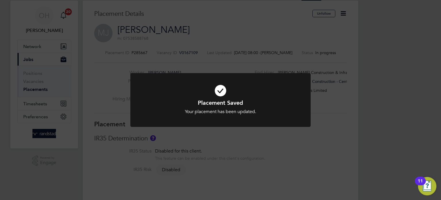
click at [238, 42] on div "Placement Saved Your placement has been updated. Cancel Okay" at bounding box center [220, 100] width 441 height 200
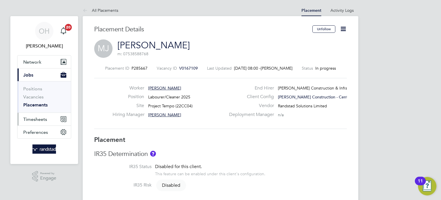
click at [38, 121] on span "Timesheets" at bounding box center [35, 118] width 24 height 5
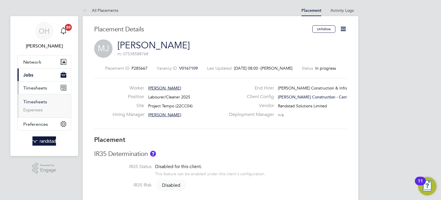
click at [35, 103] on link "Timesheets" at bounding box center [35, 101] width 24 height 5
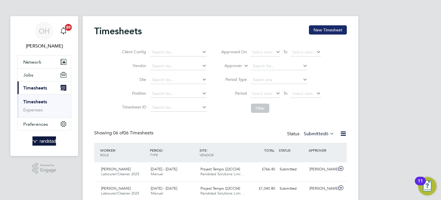
click at [317, 30] on button "New Timesheet" at bounding box center [328, 29] width 38 height 9
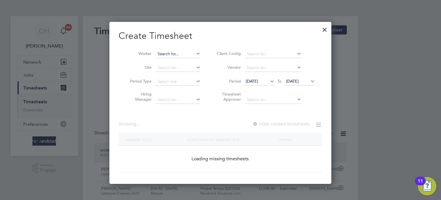
click at [173, 54] on input at bounding box center [178, 54] width 45 height 8
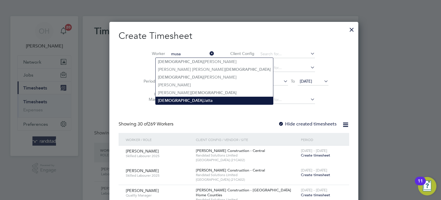
click at [179, 97] on li "Musa Jatta" at bounding box center [214, 101] width 117 height 8
type input "[PERSON_NAME]"
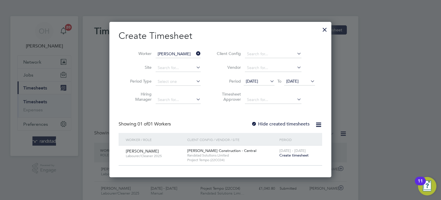
click at [291, 154] on span "Create timesheet" at bounding box center [294, 155] width 29 height 5
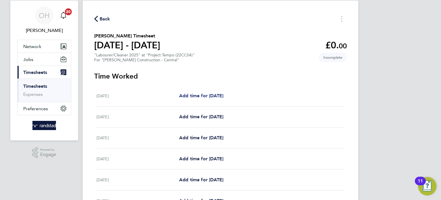
click at [193, 95] on span "Add time for [DATE]" at bounding box center [201, 95] width 44 height 5
select select "30"
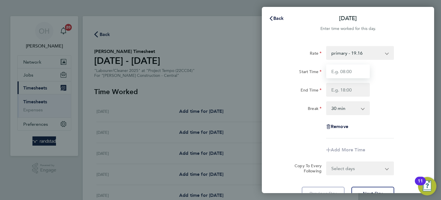
click at [340, 66] on input "Start Time" at bounding box center [348, 71] width 44 height 14
type input "07:30"
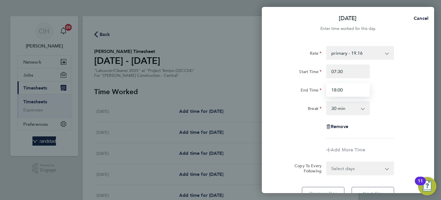
type input "18:00"
click at [396, 84] on div "End Time 18:00" at bounding box center [348, 90] width 145 height 14
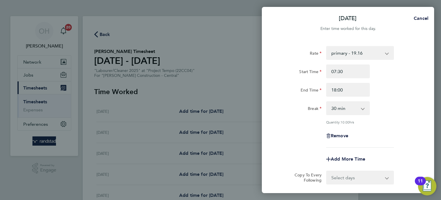
click at [361, 113] on select "0 min 15 min 30 min 45 min 60 min 75 min 90 min" at bounding box center [345, 108] width 36 height 13
click at [391, 81] on div "Start Time 07:30 End Time 18:00" at bounding box center [348, 80] width 145 height 32
click at [375, 50] on select "primary - 19.16 OT1 - 27.81 OT2 - 36.21" at bounding box center [357, 53] width 60 height 13
select select "30"
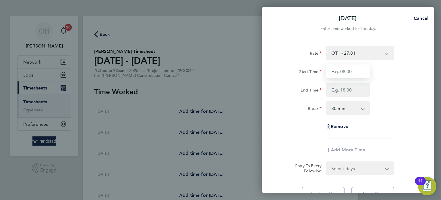
click at [349, 73] on input "Start Time" at bounding box center [348, 71] width 44 height 14
type input "07:30"
type input "18:00"
click at [411, 101] on div "Rate OT1 - 27.81 primary - 19.16 OT2 - 36.21 Start Time 07:30 End Time 18:00 Br…" at bounding box center [348, 92] width 140 height 92
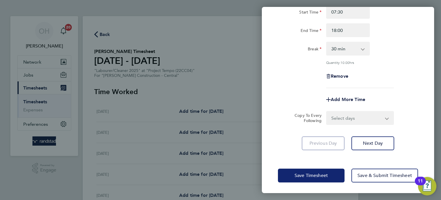
click at [333, 169] on button "Save Timesheet" at bounding box center [311, 175] width 67 height 14
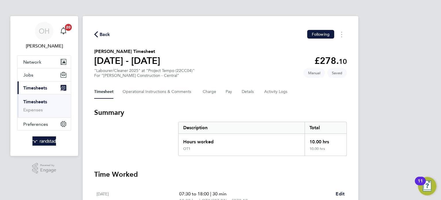
click at [166, 38] on div "Back Following" at bounding box center [220, 34] width 253 height 9
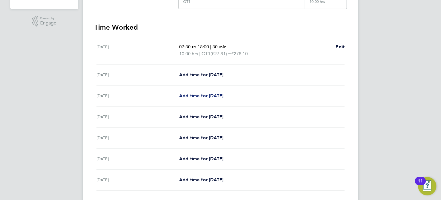
click at [201, 96] on span "Add time for [DATE]" at bounding box center [201, 95] width 44 height 5
select select "30"
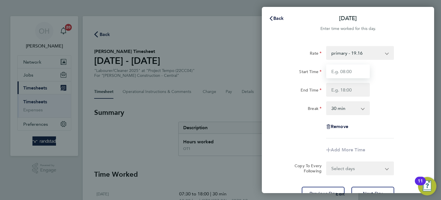
click at [355, 73] on input "Start Time" at bounding box center [348, 71] width 44 height 14
type input "06:00"
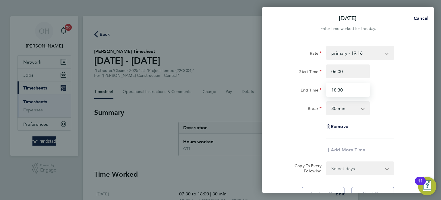
type input "18:30"
click at [418, 110] on div "Break 0 min 15 min 30 min 45 min 60 min 75 min 90 min" at bounding box center [348, 108] width 145 height 14
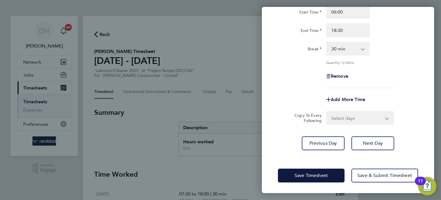
click at [368, 114] on select "Select days Day [DATE] [DATE] [DATE] [DATE]" at bounding box center [357, 117] width 60 height 13
select select "DAY"
click at [327, 111] on select "Select days Day [DATE] [DATE] [DATE] [DATE]" at bounding box center [357, 117] width 60 height 13
select select "[DATE]"
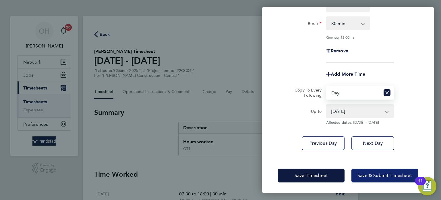
click at [369, 176] on span "Save & Submit Timesheet" at bounding box center [385, 175] width 55 height 6
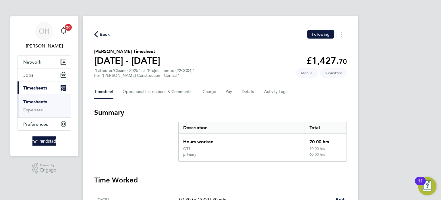
click at [96, 34] on icon "button" at bounding box center [96, 34] width 4 height 6
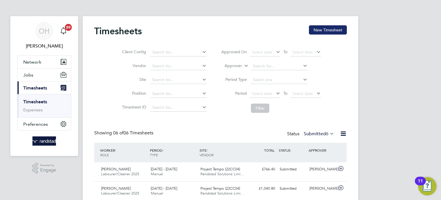
click at [326, 33] on button "New Timesheet" at bounding box center [328, 29] width 38 height 9
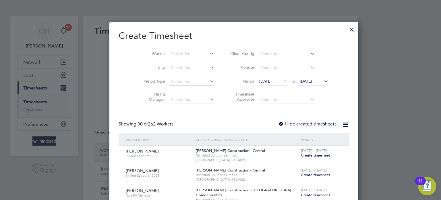
scroll to position [946, 222]
click at [177, 52] on input at bounding box center [191, 54] width 45 height 8
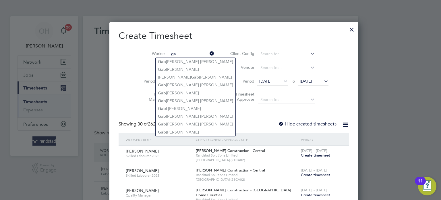
type input "g"
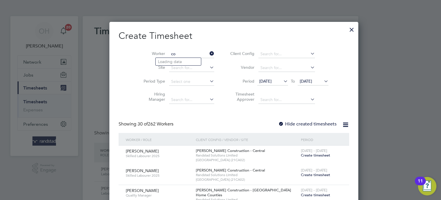
type input "c"
type input "g"
click at [347, 28] on div at bounding box center [352, 28] width 10 height 10
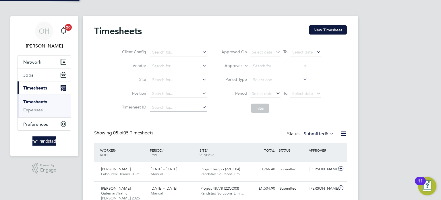
scroll to position [14, 50]
